Goal: Information Seeking & Learning: Learn about a topic

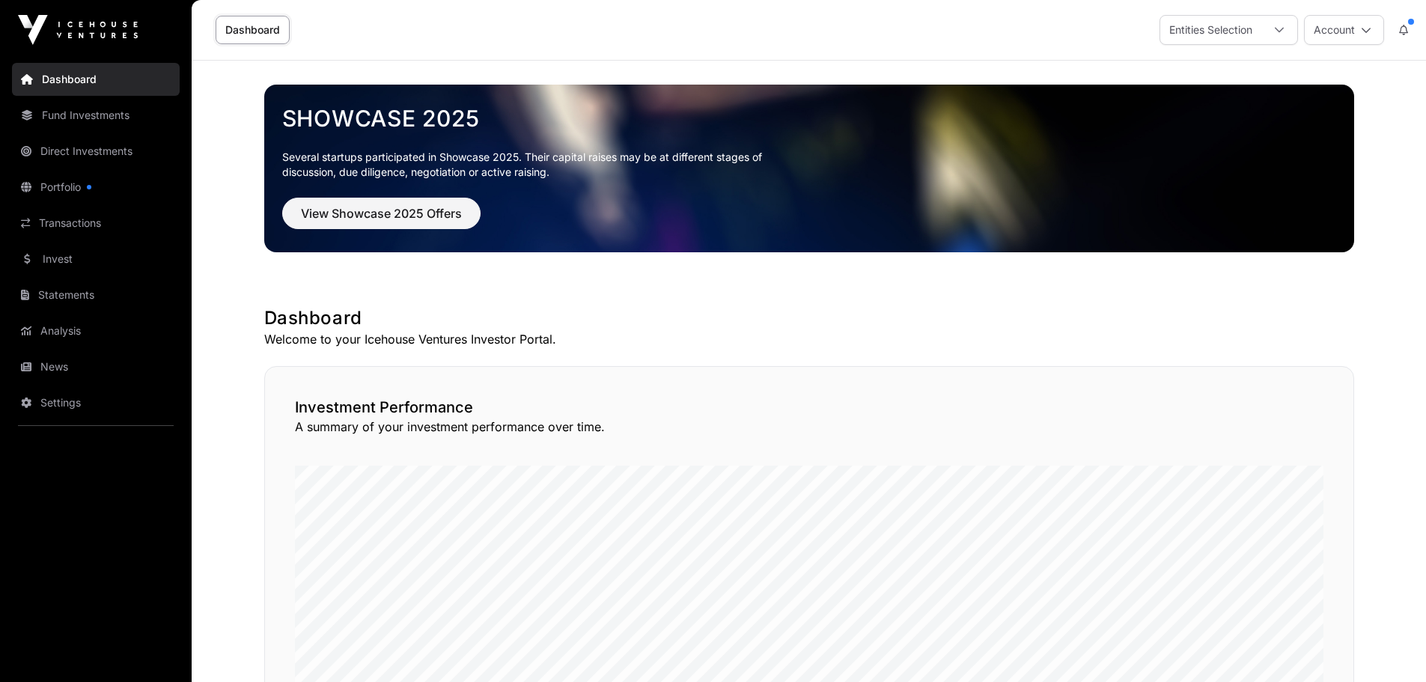
click at [54, 329] on link "Analysis" at bounding box center [96, 330] width 168 height 33
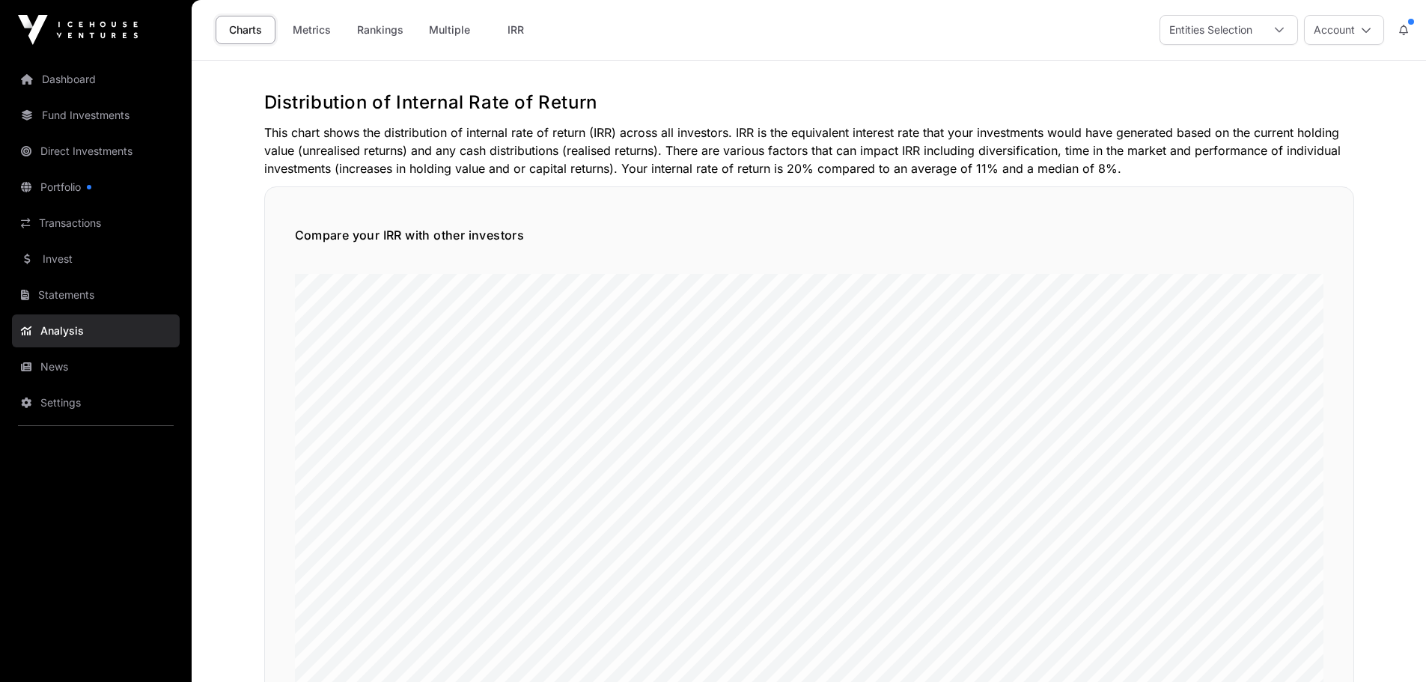
click at [45, 357] on link "News" at bounding box center [96, 366] width 168 height 33
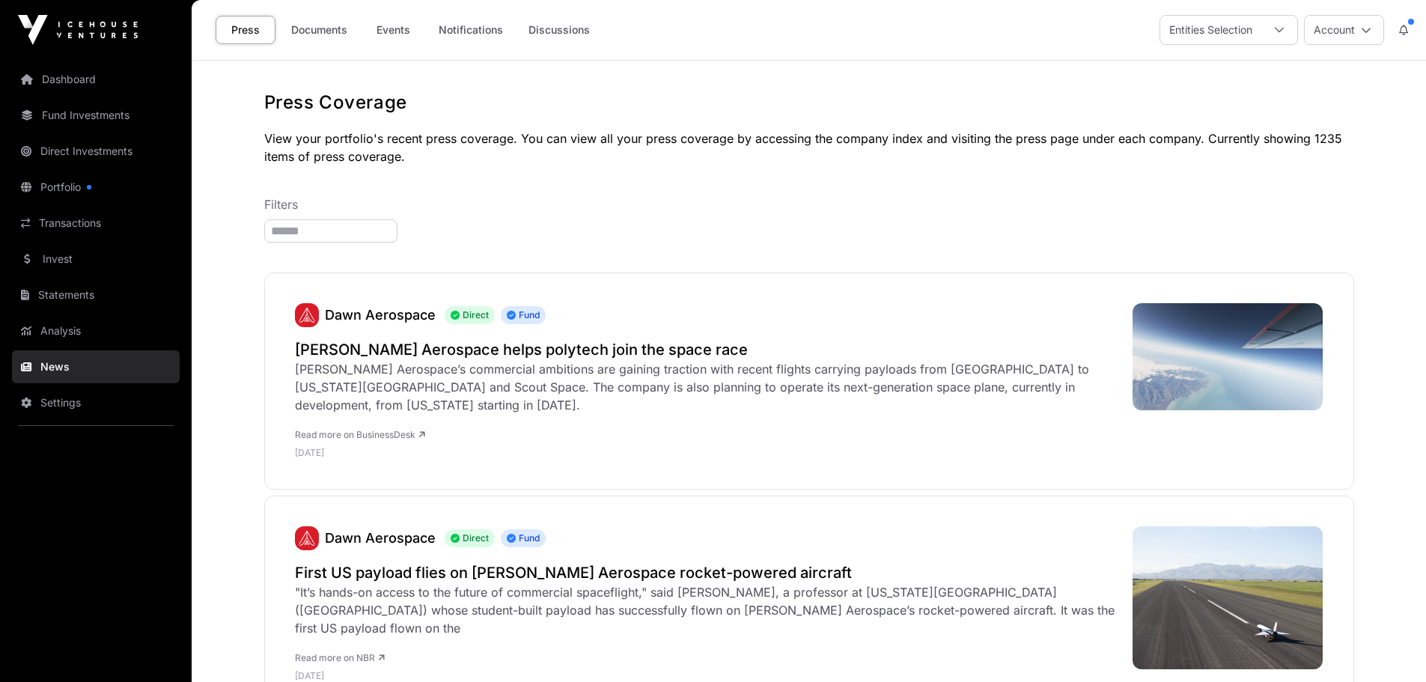
click at [79, 250] on link "Invest" at bounding box center [96, 259] width 168 height 33
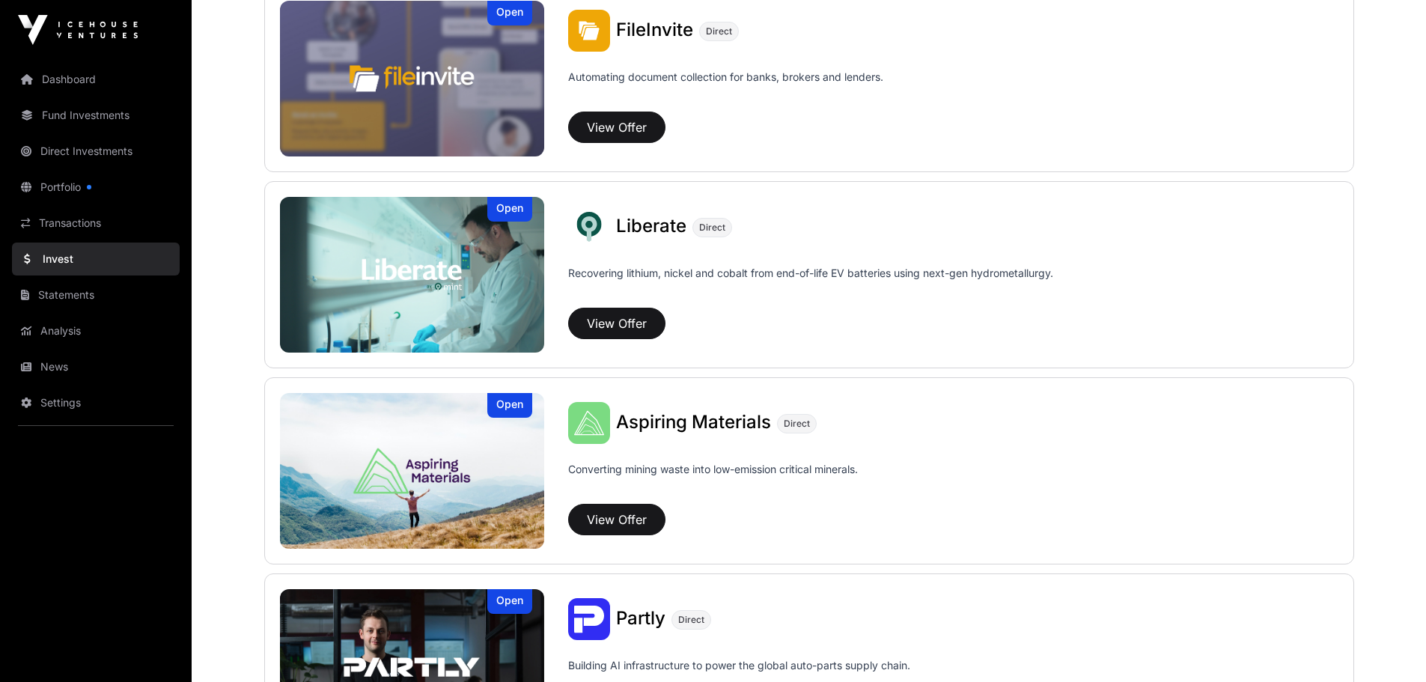
scroll to position [998, 0]
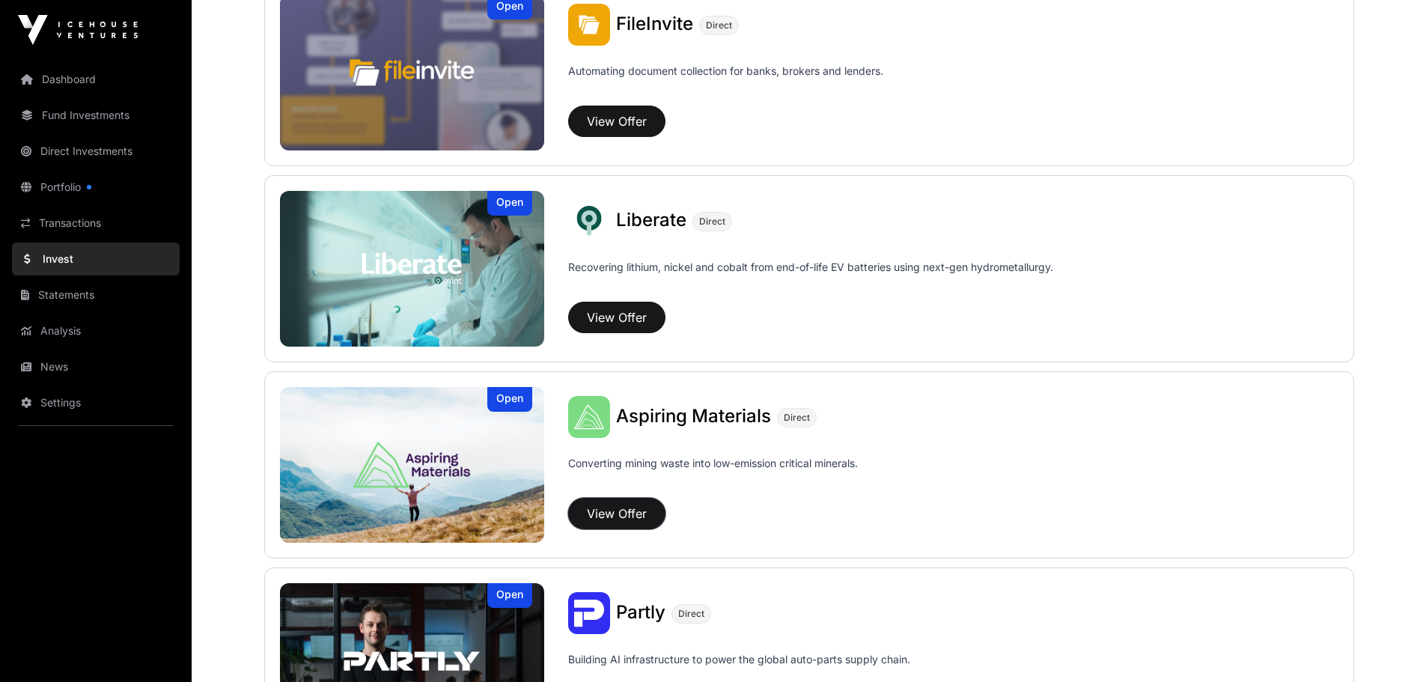
click at [615, 509] on button "View Offer" at bounding box center [616, 513] width 97 height 31
